Goal: Check status: Check status

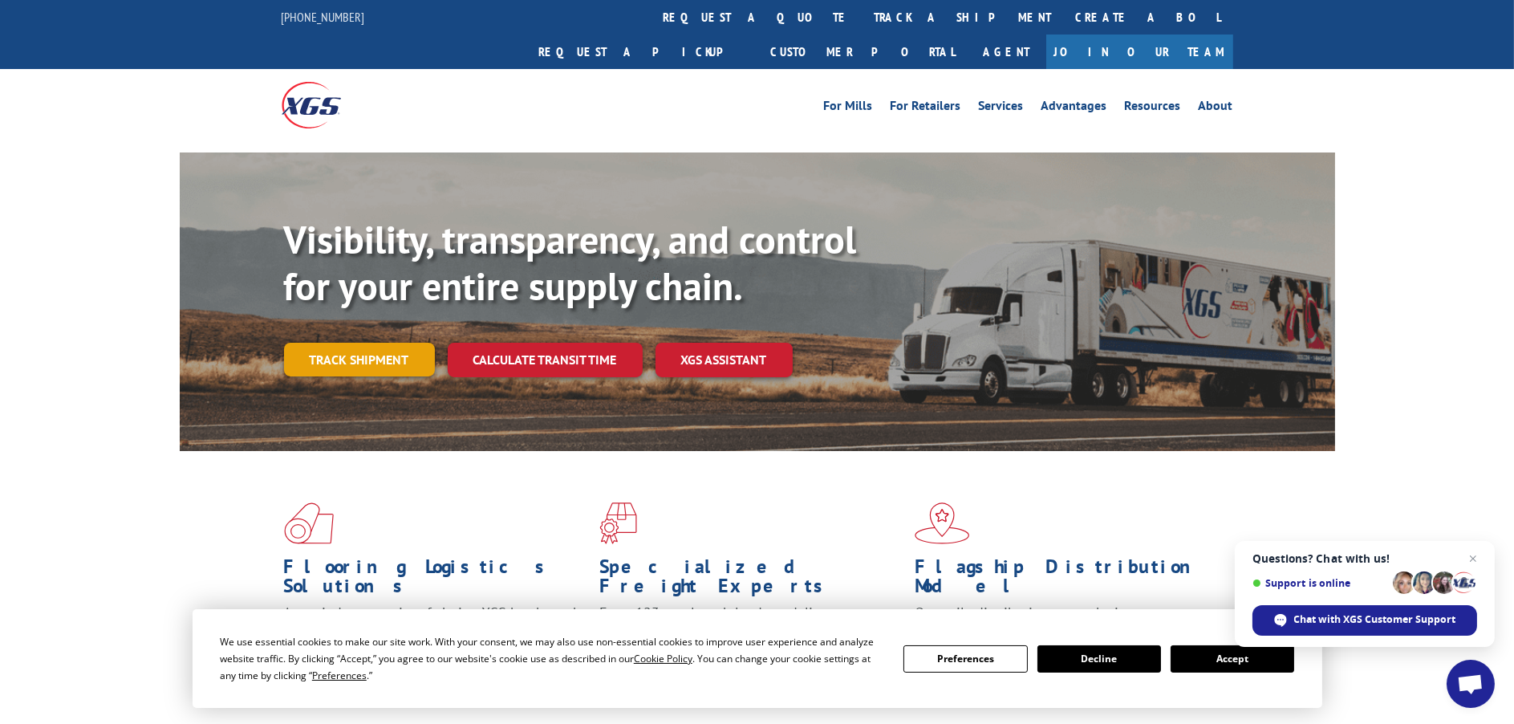
click at [366, 343] on link "Track shipment" at bounding box center [359, 360] width 151 height 34
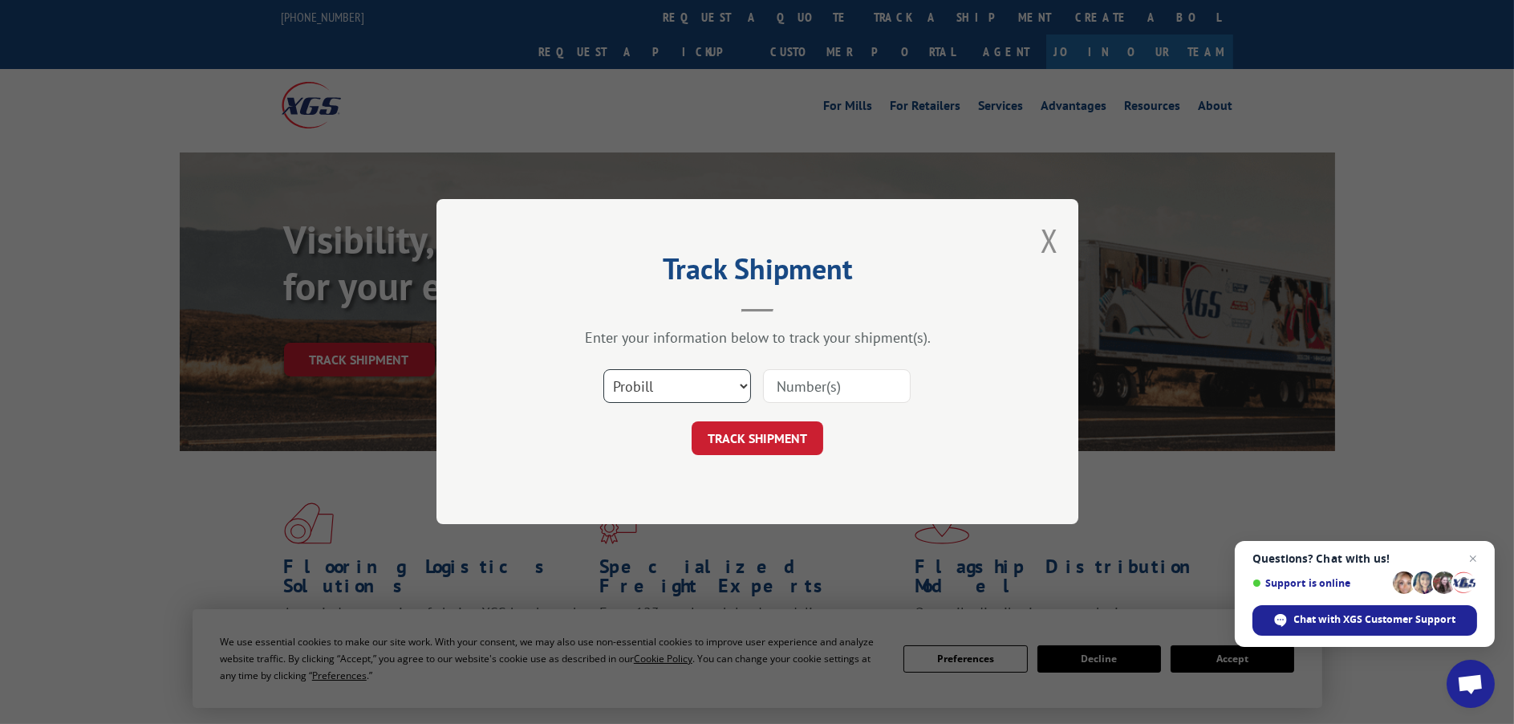
click at [669, 399] on select "Select category... Probill BOL PO" at bounding box center [677, 387] width 148 height 34
select select "po"
click at [603, 370] on select "Select category... Probill BOL PO" at bounding box center [677, 387] width 148 height 34
click at [788, 387] on input at bounding box center [837, 387] width 148 height 34
paste input "21523793"
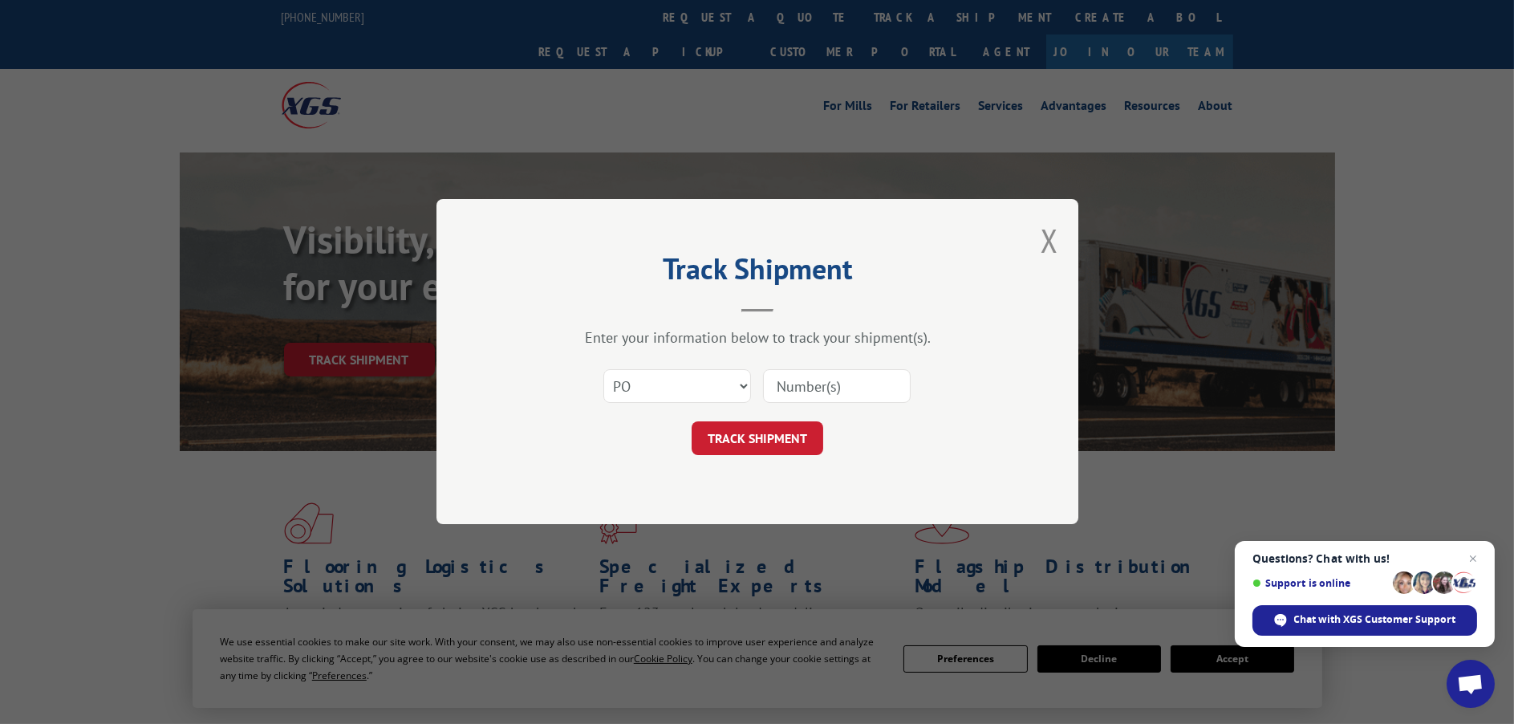
type input "21523793"
click button "TRACK SHIPMENT" at bounding box center [757, 439] width 132 height 34
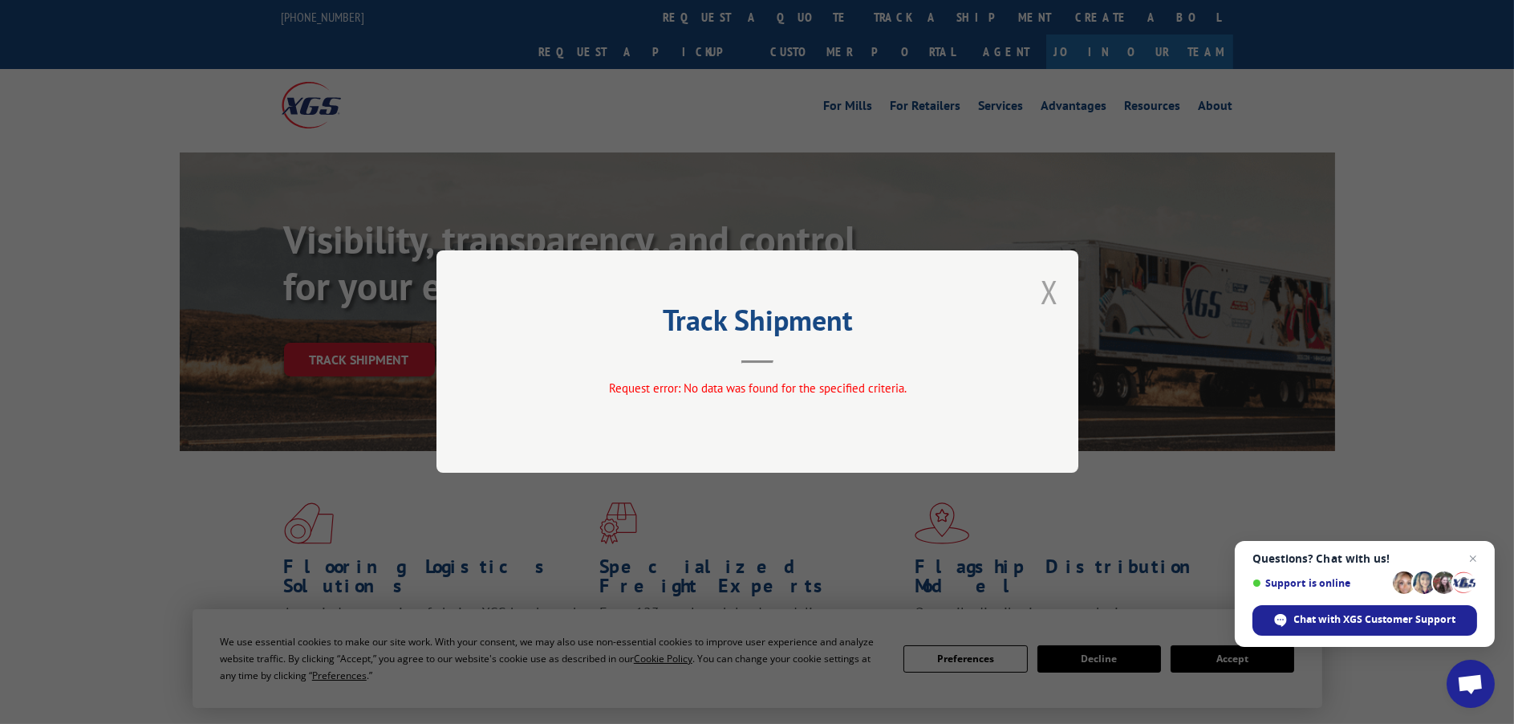
click at [1052, 293] on button "Close modal" at bounding box center [1049, 291] width 18 height 43
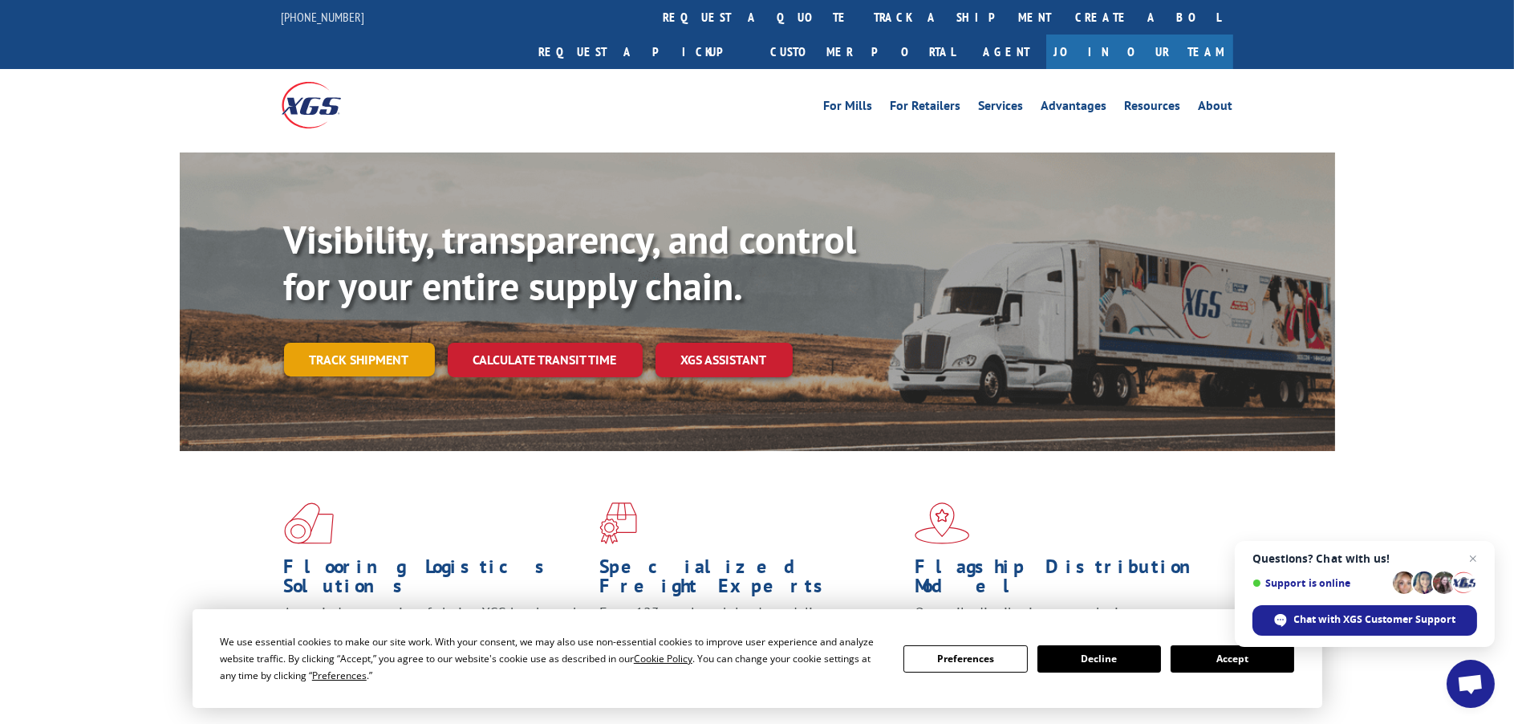
click at [366, 343] on link "Track shipment" at bounding box center [359, 360] width 151 height 34
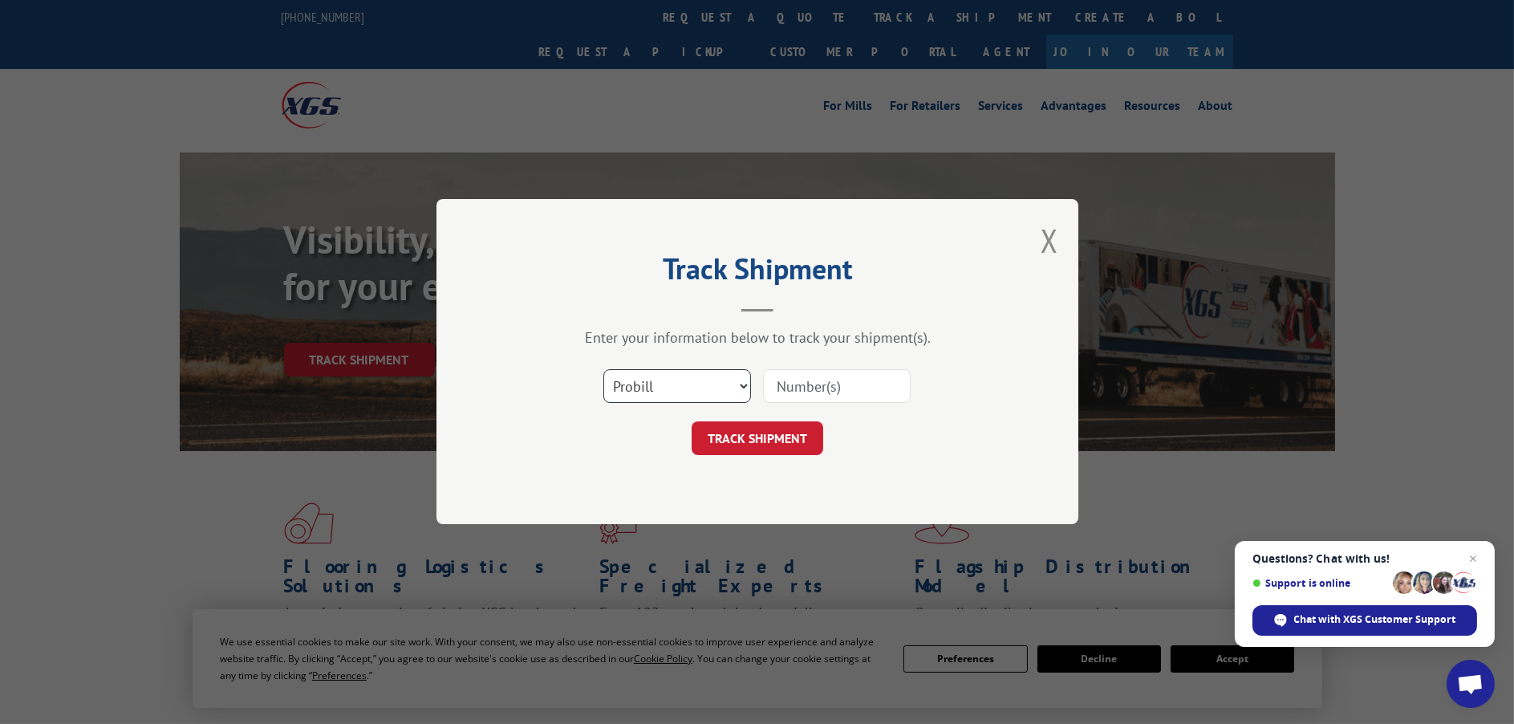
click at [697, 387] on select "Select category... Probill BOL PO" at bounding box center [677, 387] width 148 height 34
select select "po"
click at [603, 370] on select "Select category... Probill BOL PO" at bounding box center [677, 387] width 148 height 34
click at [809, 383] on input at bounding box center [837, 387] width 148 height 34
paste input "21523789"
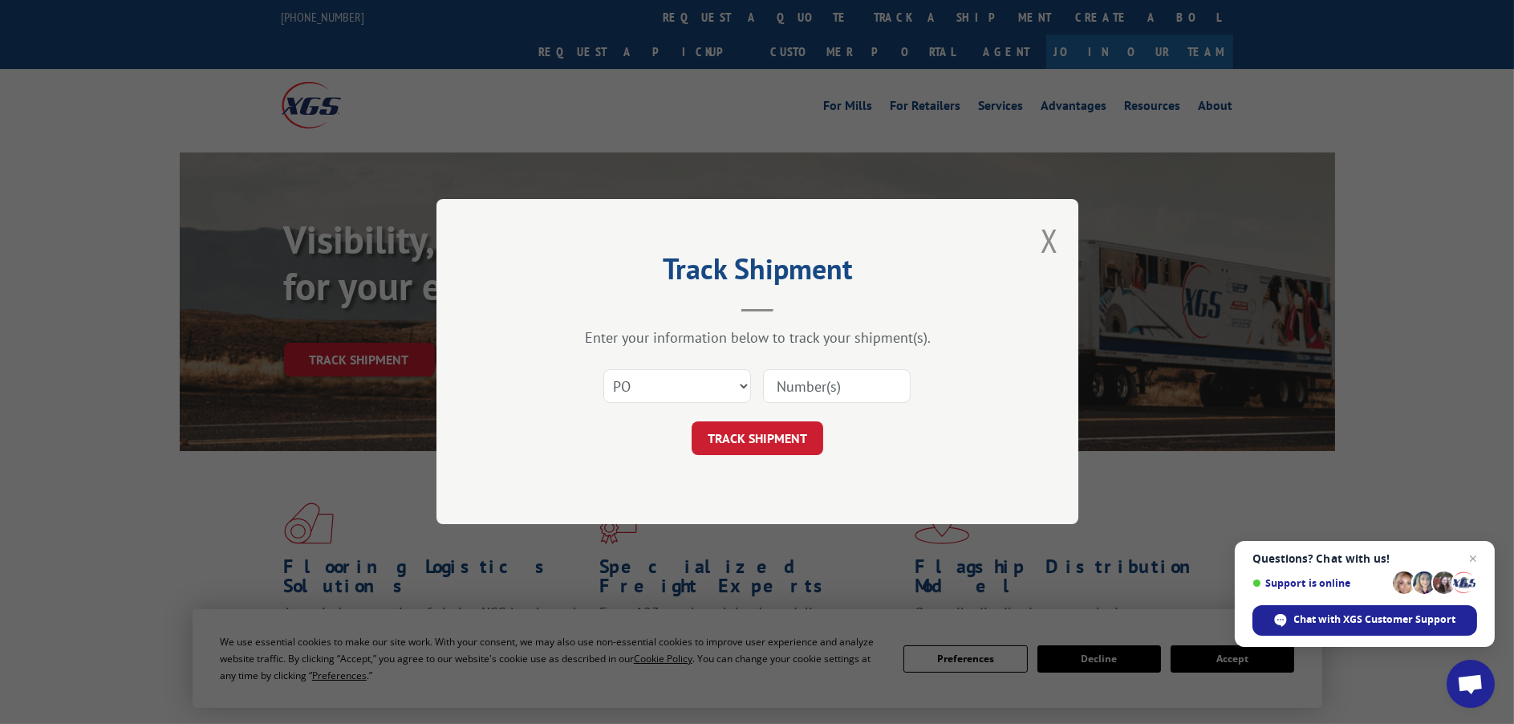
type input "21523789"
click button "TRACK SHIPMENT" at bounding box center [757, 439] width 132 height 34
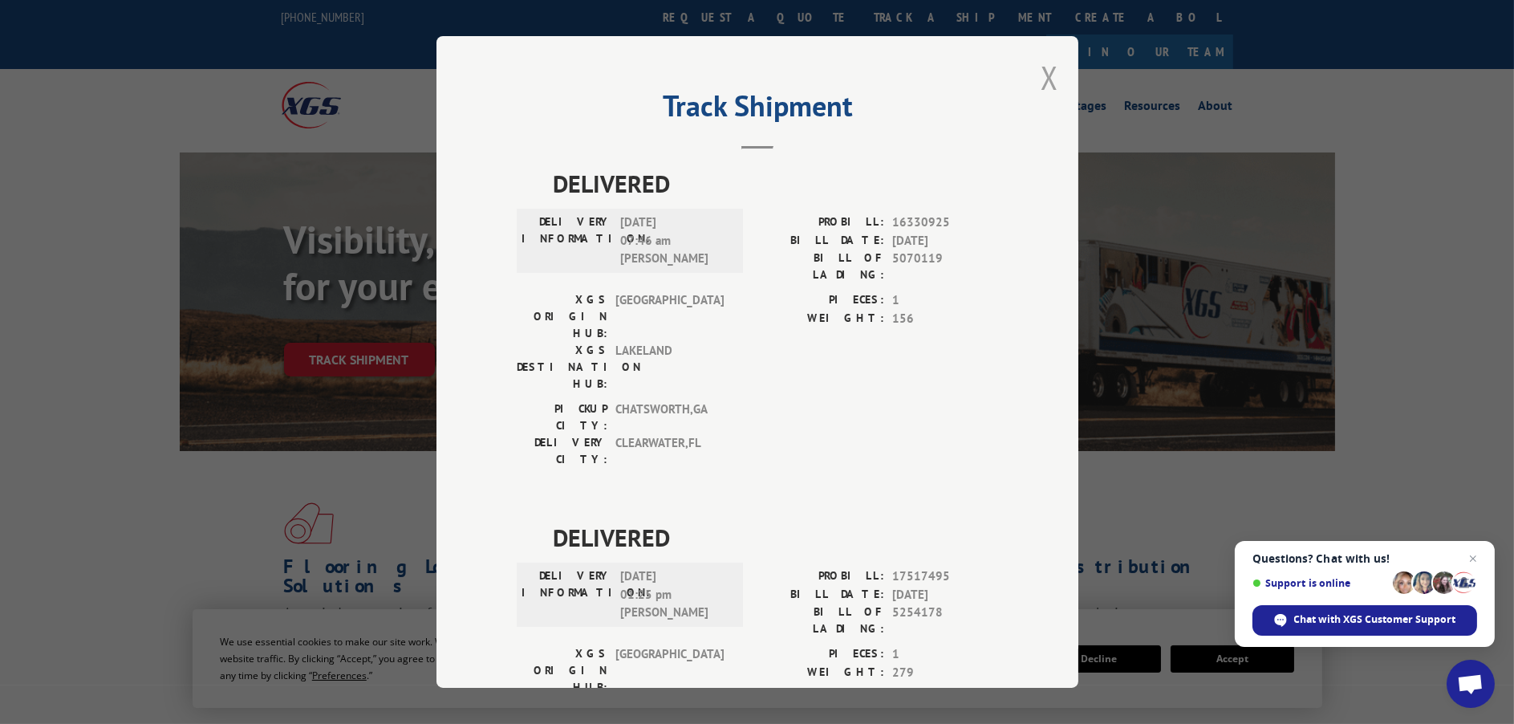
click at [1045, 76] on button "Close modal" at bounding box center [1049, 77] width 18 height 43
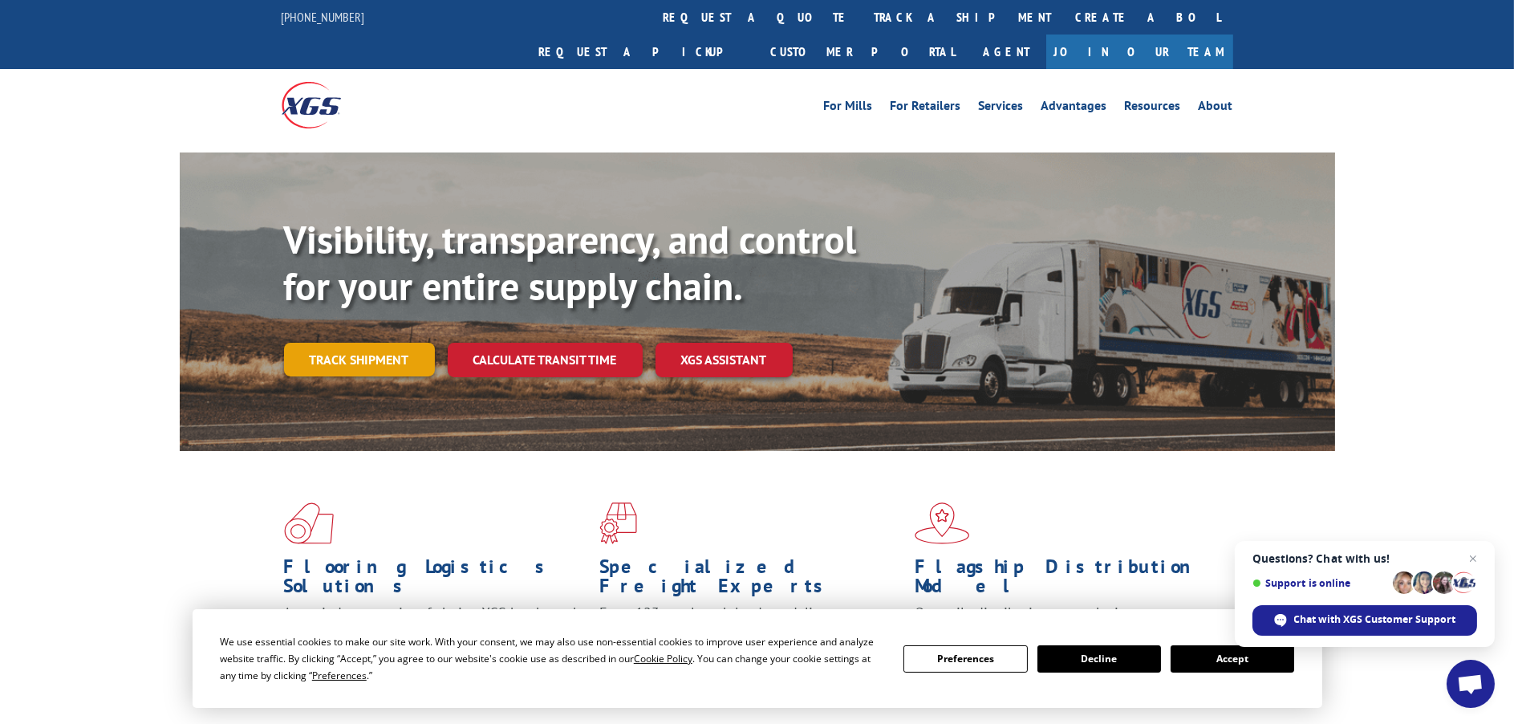
click at [339, 343] on link "Track shipment" at bounding box center [359, 360] width 151 height 34
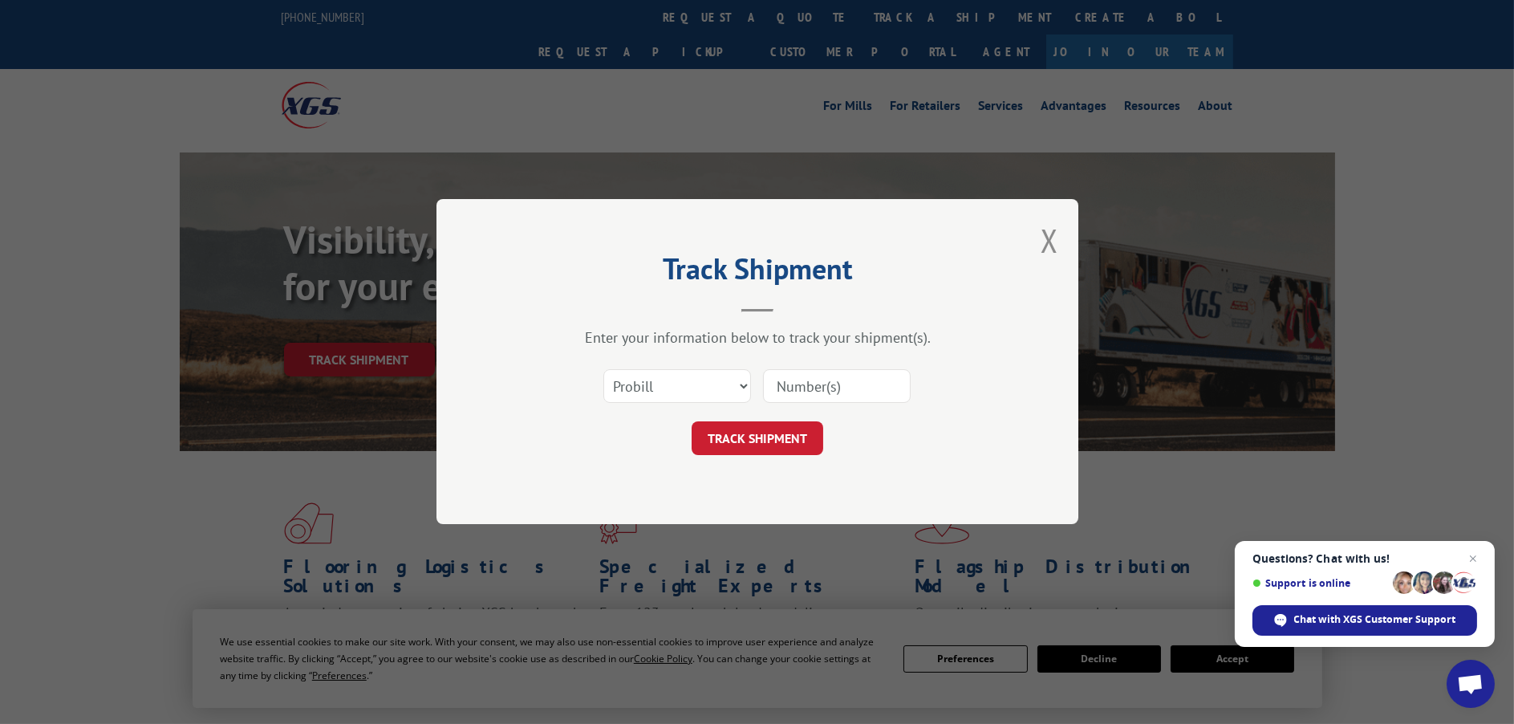
click at [817, 386] on input at bounding box center [837, 387] width 148 height 34
paste input "7000930"
type input "7000930"
click at [652, 384] on select "Select category... Probill BOL PO" at bounding box center [677, 387] width 148 height 34
select select "bol"
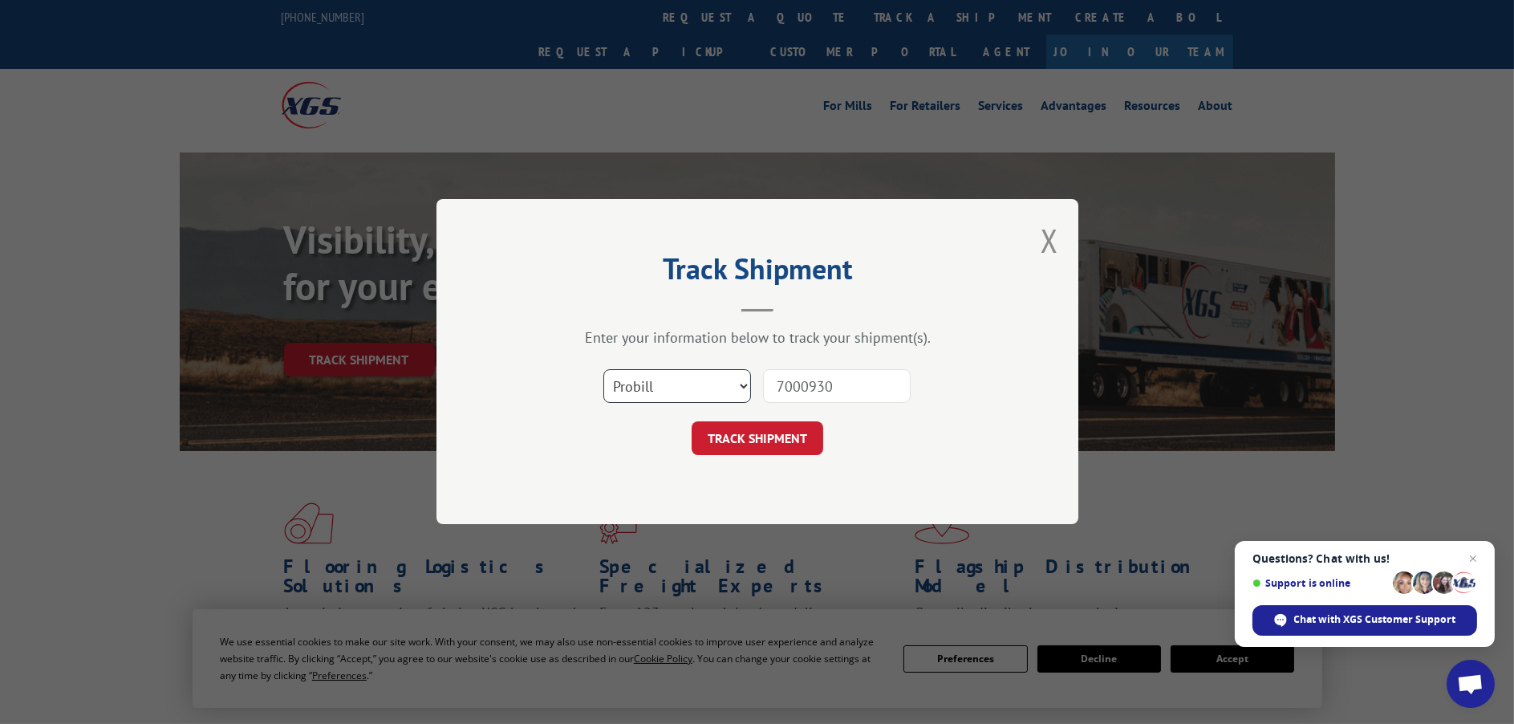
click at [603, 370] on select "Select category... Probill BOL PO" at bounding box center [677, 387] width 148 height 34
click at [765, 446] on button "TRACK SHIPMENT" at bounding box center [757, 439] width 132 height 34
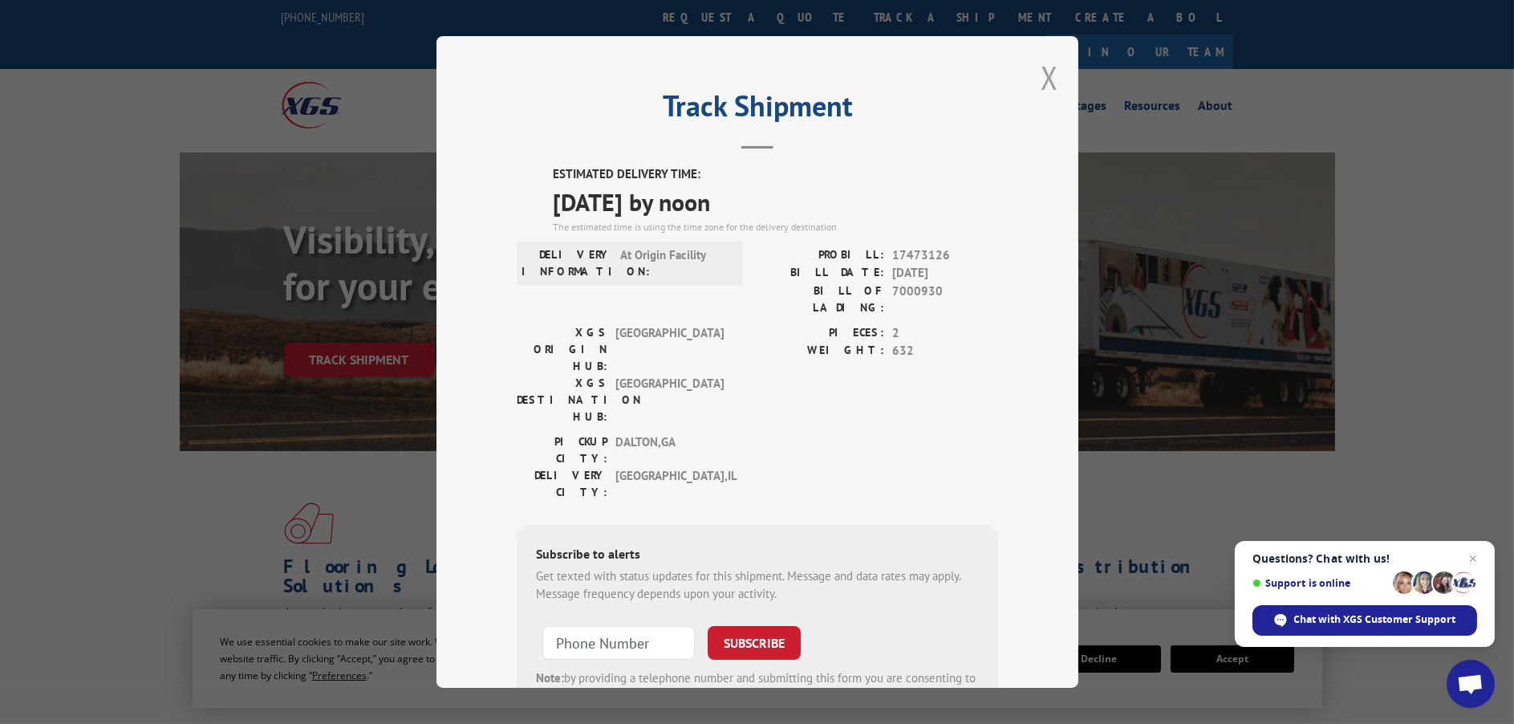
click at [1040, 75] on button "Close modal" at bounding box center [1049, 77] width 18 height 43
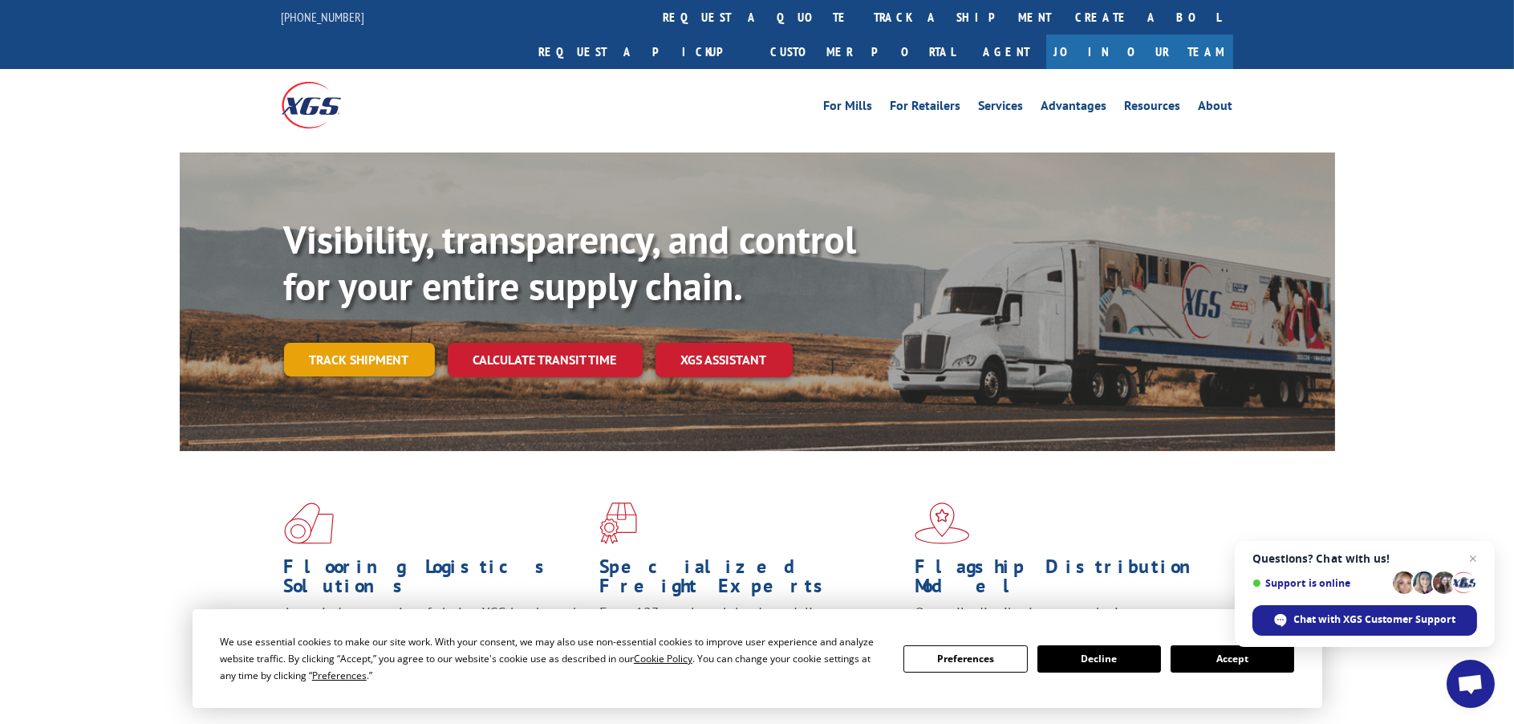
click at [343, 343] on link "Track shipment" at bounding box center [359, 360] width 151 height 34
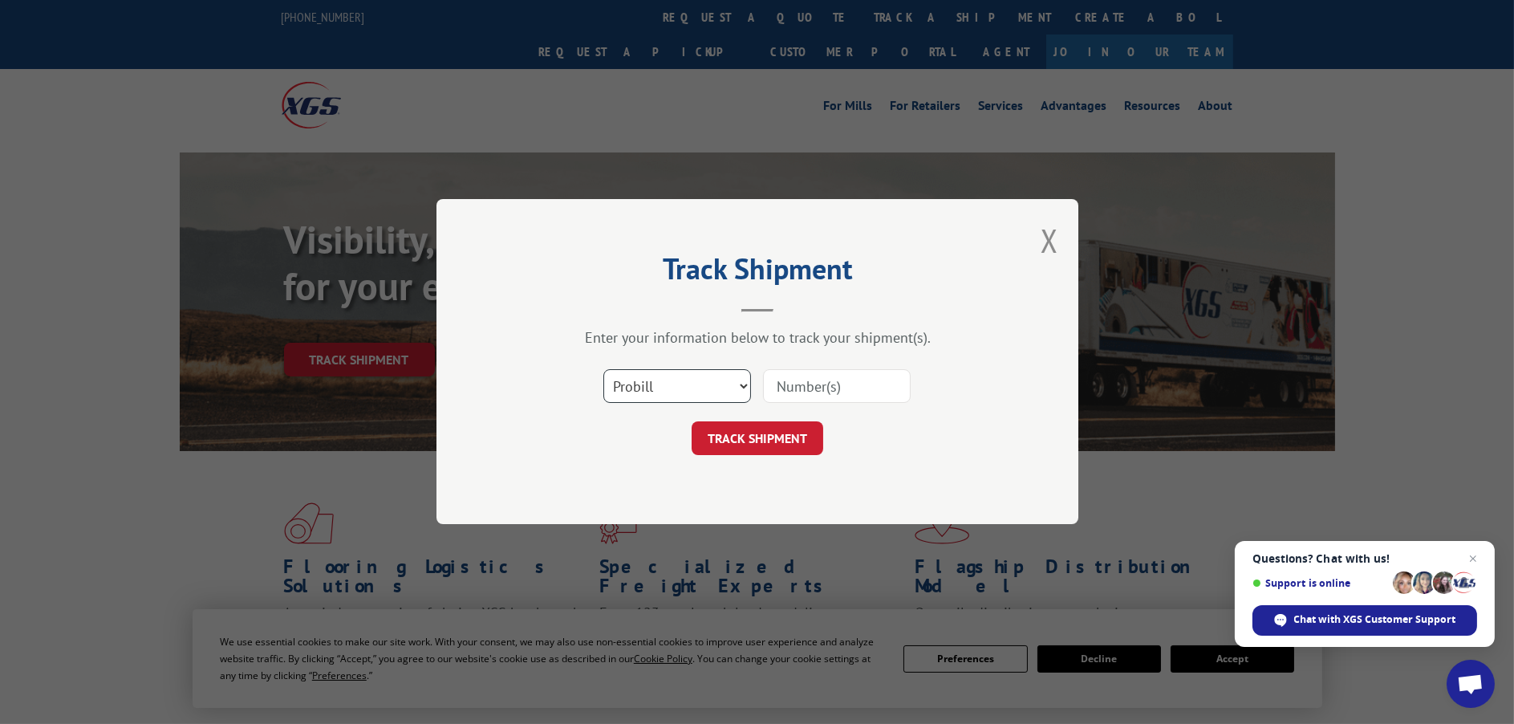
click at [716, 384] on select "Select category... Probill BOL PO" at bounding box center [677, 387] width 148 height 34
select select "bol"
click at [603, 370] on select "Select category... Probill BOL PO" at bounding box center [677, 387] width 148 height 34
click at [813, 381] on input at bounding box center [837, 387] width 148 height 34
paste input "7000930"
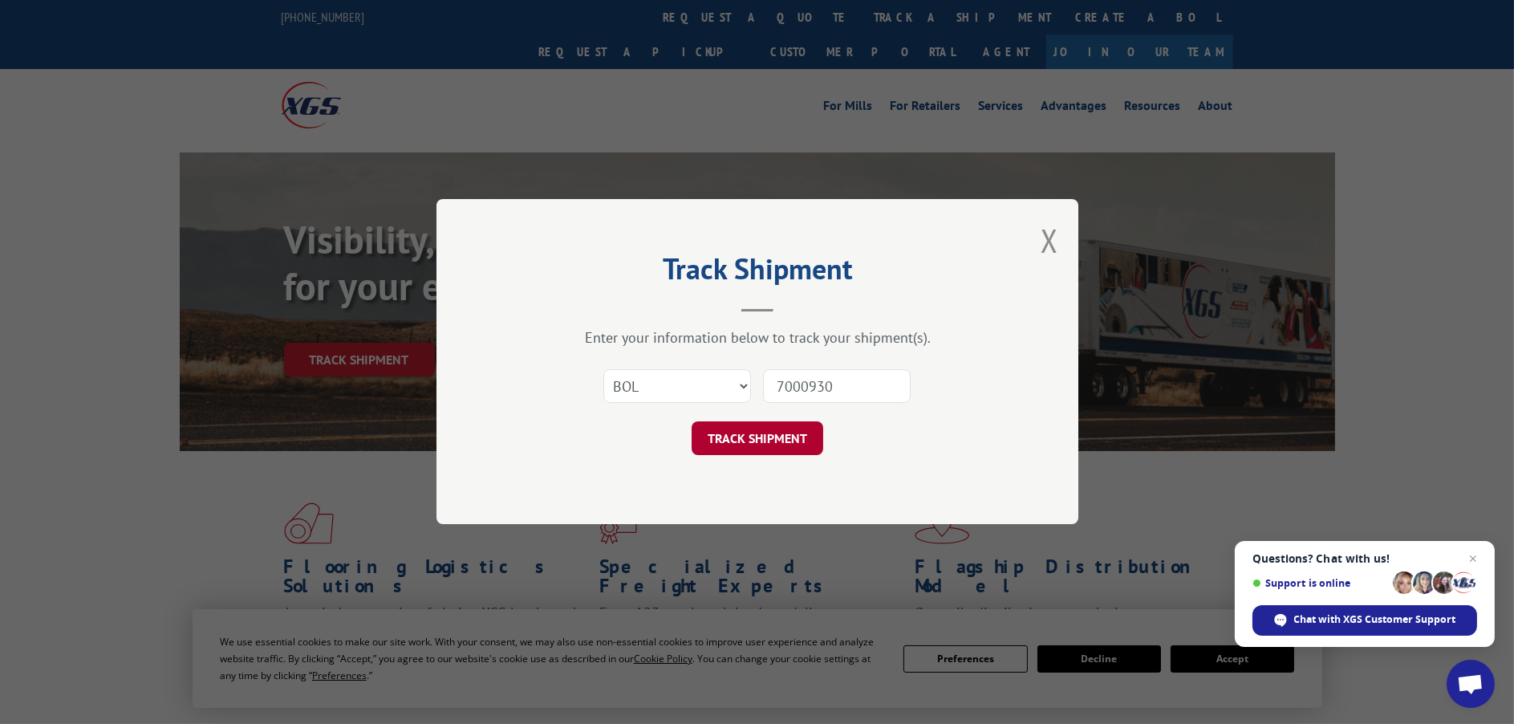
type input "7000930"
click at [779, 436] on button "TRACK SHIPMENT" at bounding box center [757, 439] width 132 height 34
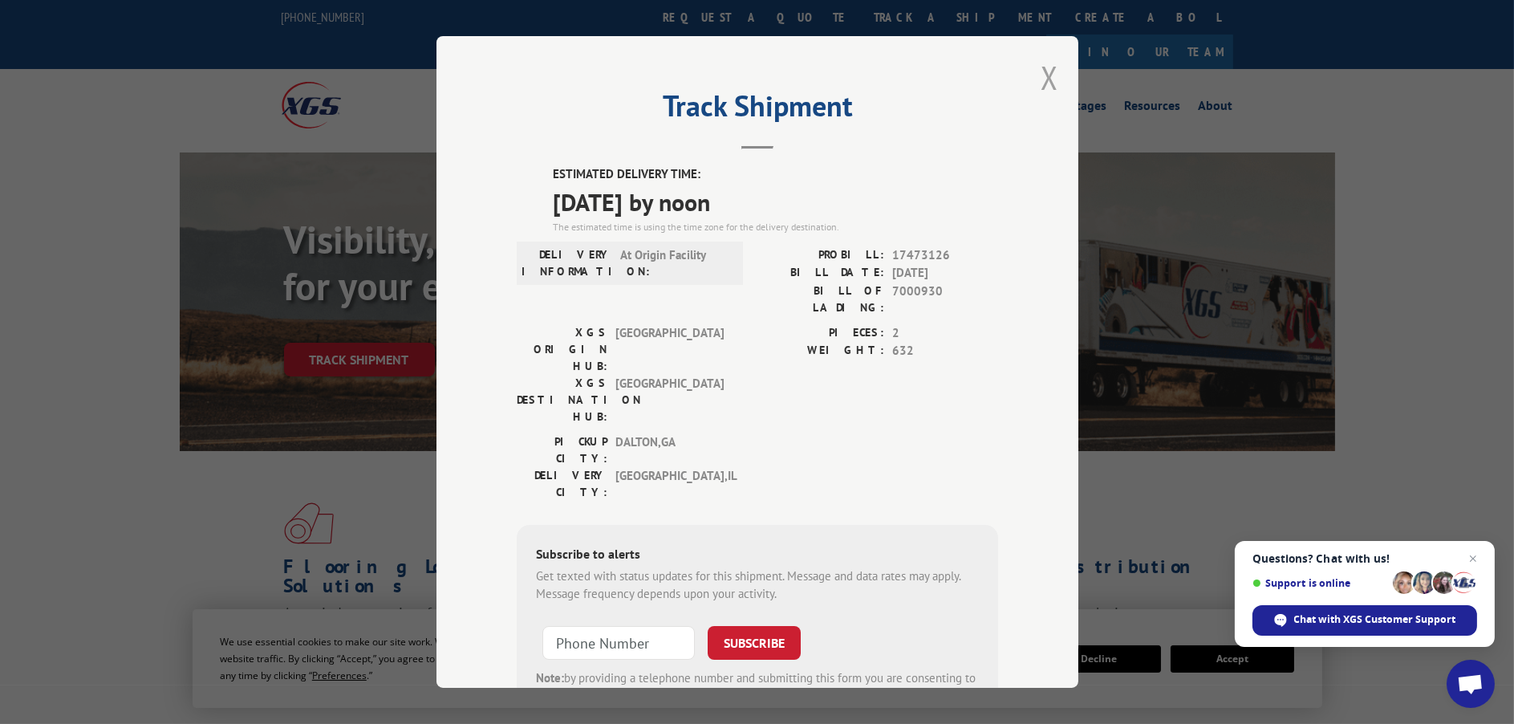
click at [1040, 82] on button "Close modal" at bounding box center [1049, 77] width 18 height 43
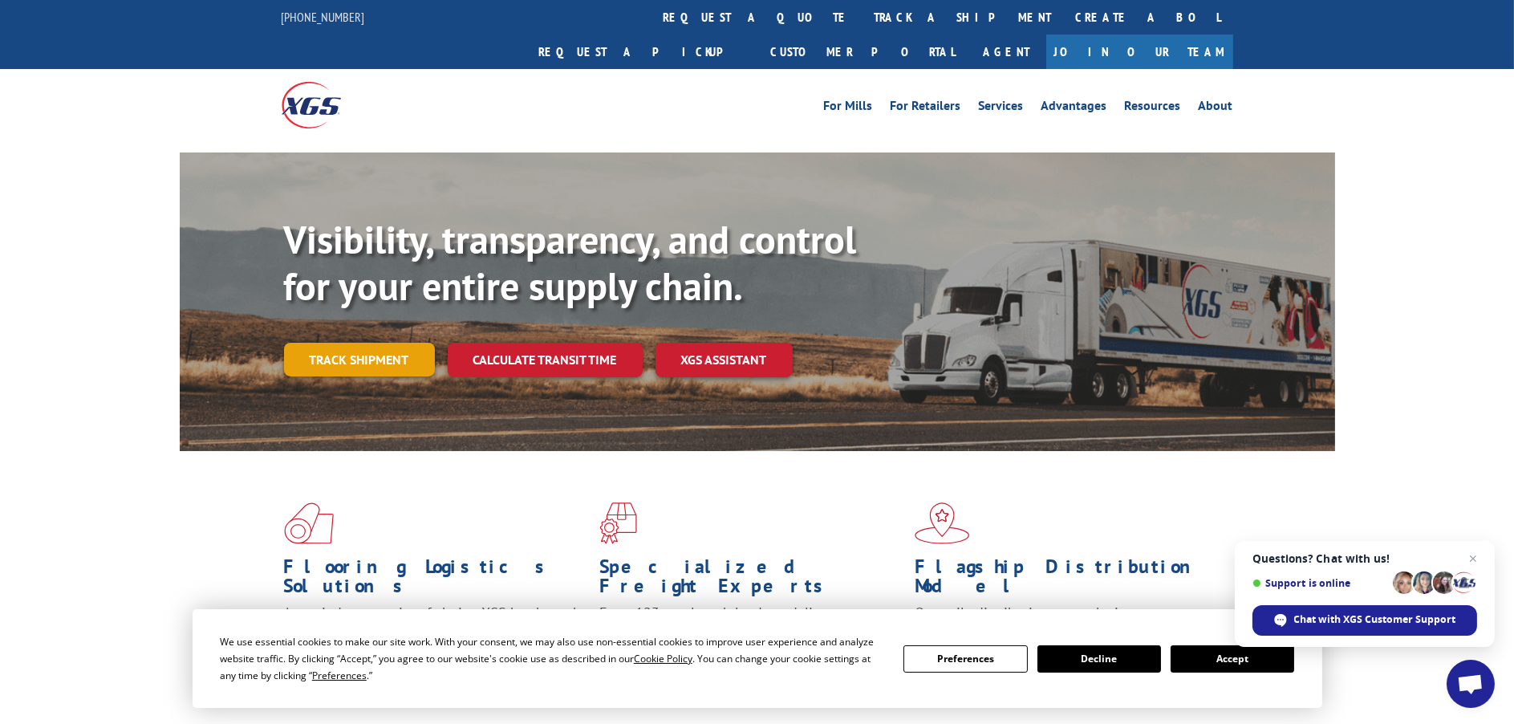
click at [333, 343] on link "Track shipment" at bounding box center [359, 360] width 151 height 34
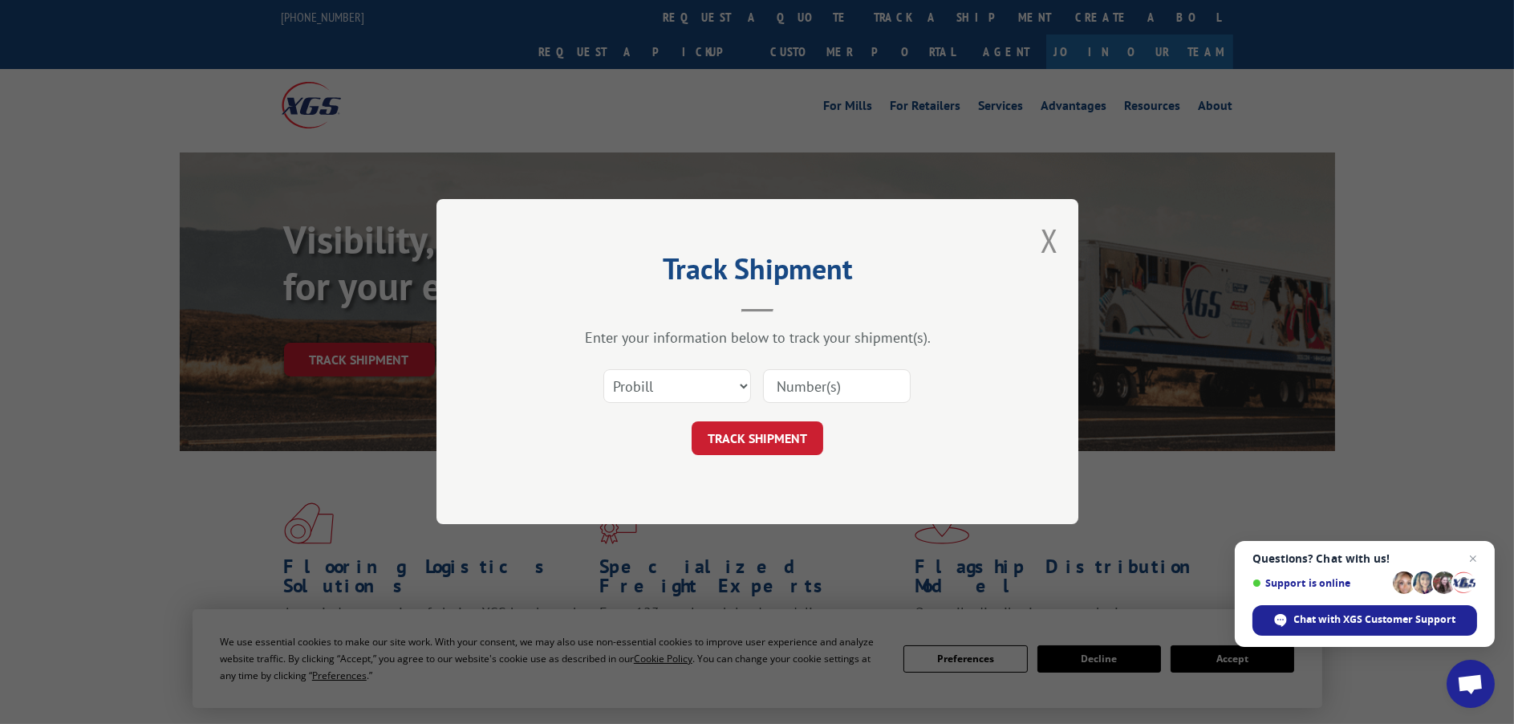
click at [712, 363] on div "Select category... Probill BOL PO" at bounding box center [757, 386] width 481 height 53
click at [694, 398] on select "Select category... Probill BOL PO" at bounding box center [677, 387] width 148 height 34
select select "po"
click at [603, 370] on select "Select category... Probill BOL PO" at bounding box center [677, 387] width 148 height 34
click at [809, 395] on input at bounding box center [837, 387] width 148 height 34
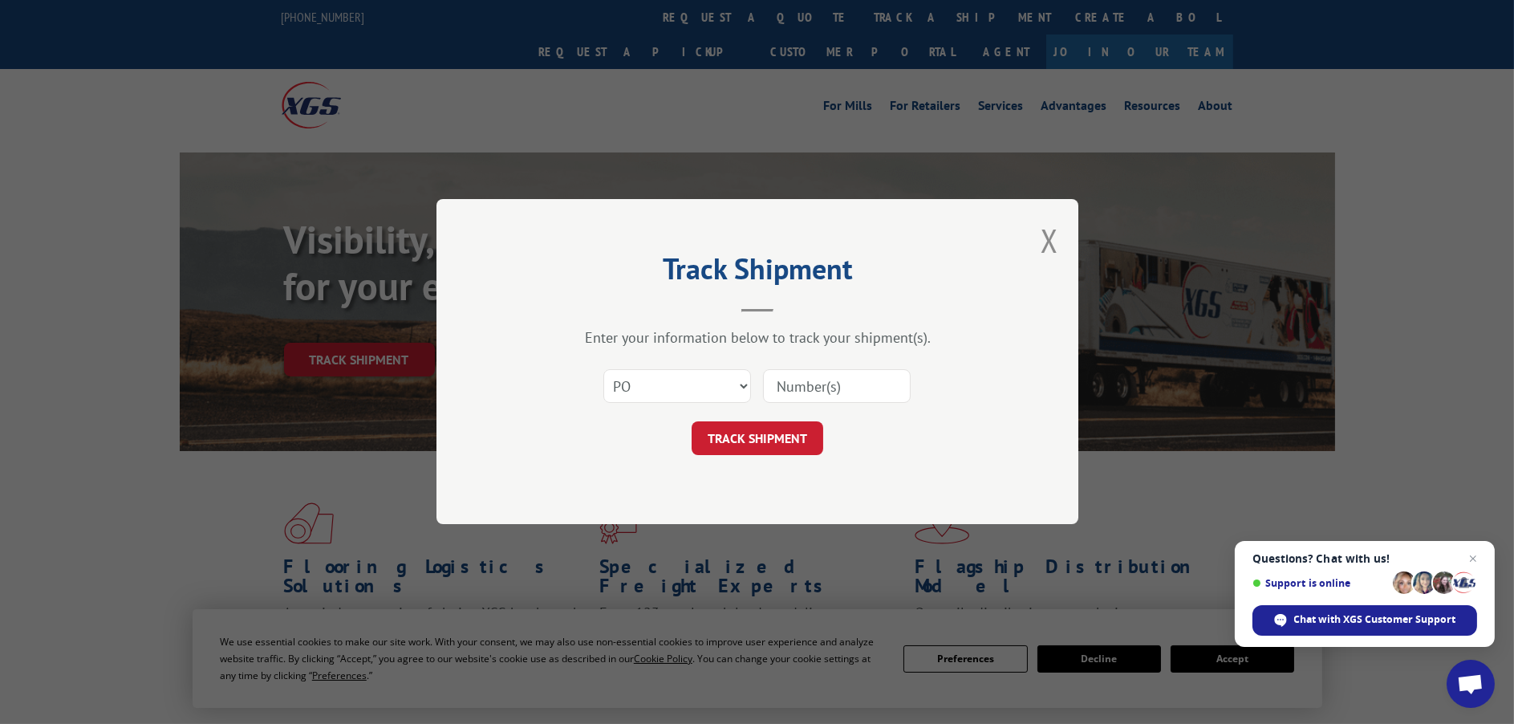
paste input "21523857"
type input "21523857"
click at [785, 440] on button "TRACK SHIPMENT" at bounding box center [757, 439] width 132 height 34
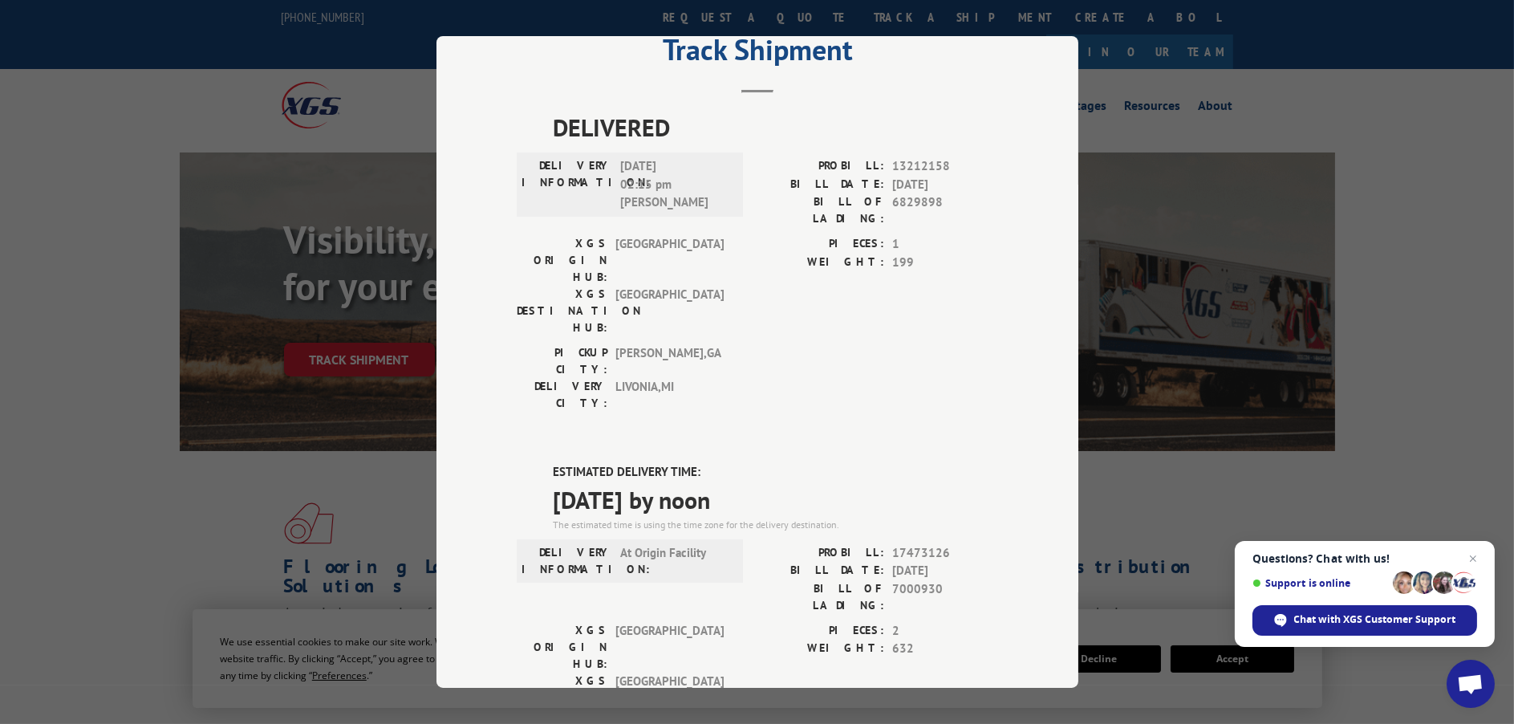
scroll to position [321, 0]
